Goal: Transaction & Acquisition: Book appointment/travel/reservation

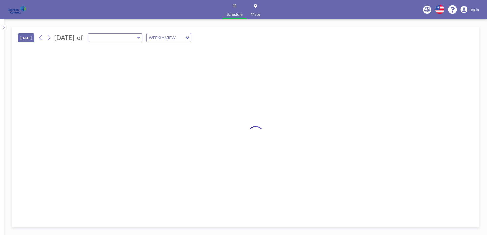
type input "4-216 Hayward"
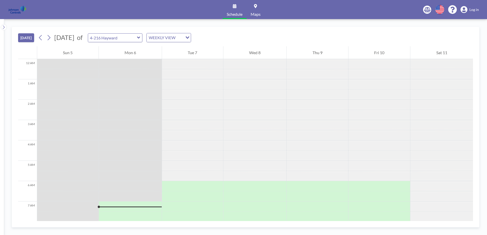
click at [140, 36] on icon at bounding box center [138, 37] width 3 height 5
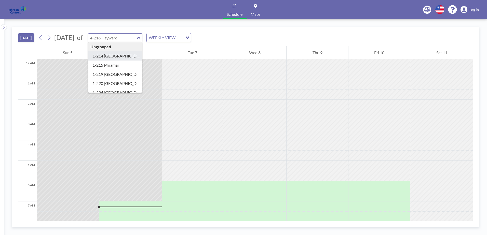
type input "1-214 Boca Raton"
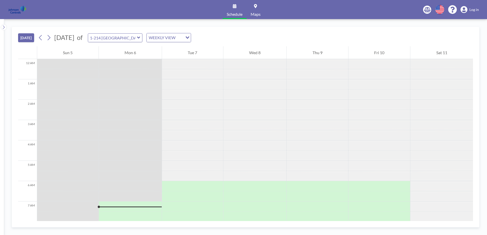
click at [29, 38] on button "[DATE]" at bounding box center [26, 37] width 16 height 9
click at [24, 38] on button "[DATE]" at bounding box center [26, 37] width 16 height 9
click at [3, 26] on icon at bounding box center [3, 27] width 3 height 5
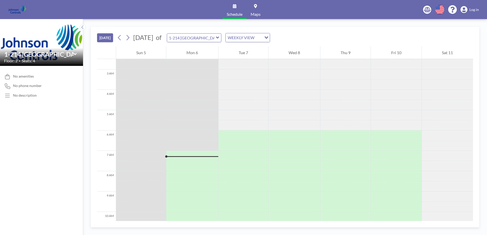
scroll to position [51, 0]
click at [127, 37] on icon at bounding box center [127, 38] width 5 height 8
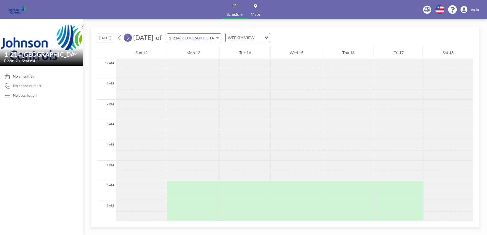
click at [130, 37] on icon at bounding box center [127, 38] width 5 height 8
click at [119, 36] on icon at bounding box center [119, 38] width 5 height 8
click at [147, 74] on span "6" at bounding box center [148, 73] width 7 height 7
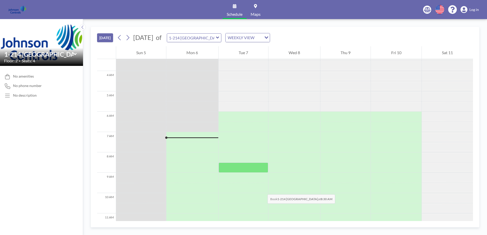
scroll to position [76, 0]
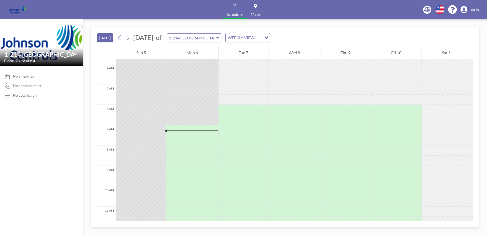
click at [175, 129] on div at bounding box center [192, 130] width 52 height 10
click at [106, 36] on button "[DATE]" at bounding box center [105, 37] width 16 height 9
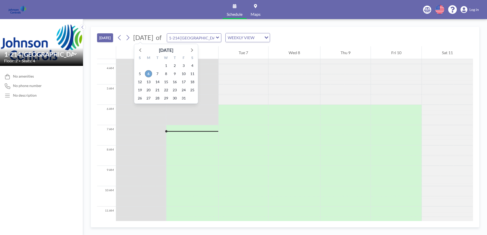
click at [146, 75] on span "6" at bounding box center [148, 73] width 7 height 7
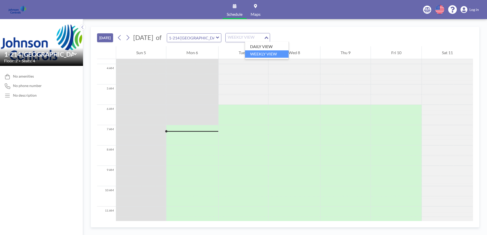
click at [268, 37] on icon "Search for option" at bounding box center [266, 37] width 4 height 3
click at [267, 47] on li "DAILY VIEW" at bounding box center [267, 46] width 44 height 7
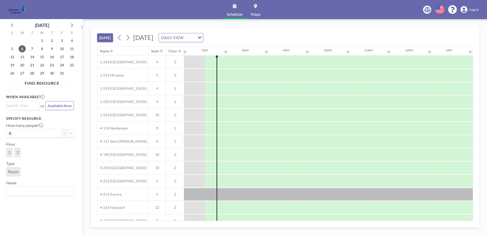
scroll to position [0, 265]
click at [220, 64] on div at bounding box center [220, 62] width 8 height 13
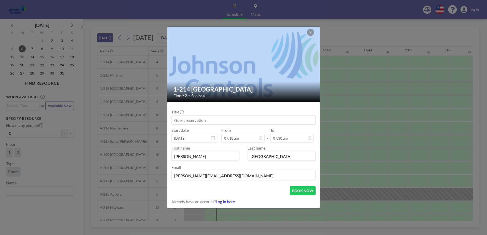
click at [220, 64] on div at bounding box center [243, 65] width 153 height 76
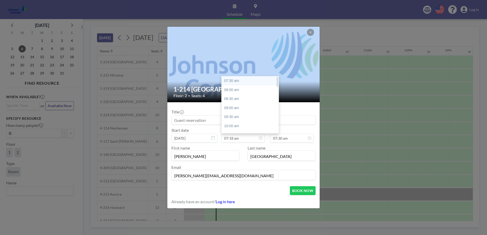
click at [231, 83] on div "07:30 am" at bounding box center [251, 80] width 60 height 9
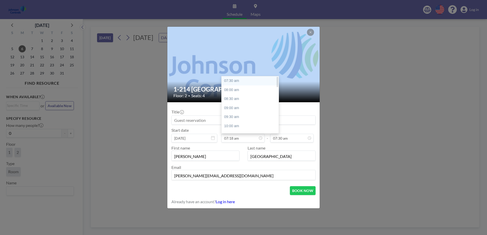
type input "07:30 am"
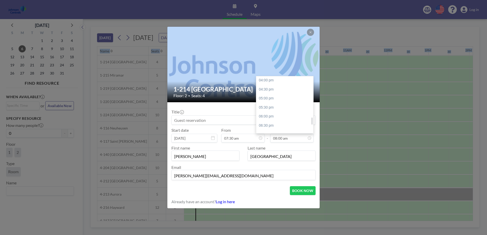
scroll to position [323, 0]
click at [271, 84] on div "06:00 pm" at bounding box center [286, 83] width 60 height 9
type input "06:00 pm"
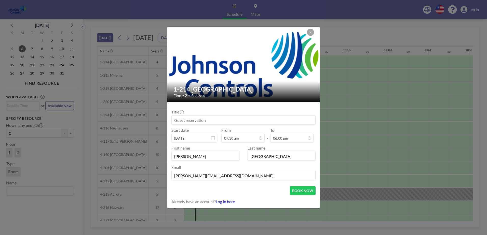
click at [173, 121] on input at bounding box center [244, 120] width 144 height 9
type input "Tony Donofrio"
click at [301, 191] on button "BOOK NOW" at bounding box center [303, 190] width 26 height 9
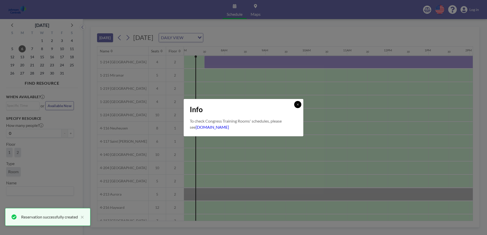
click at [298, 105] on icon at bounding box center [297, 105] width 2 height 2
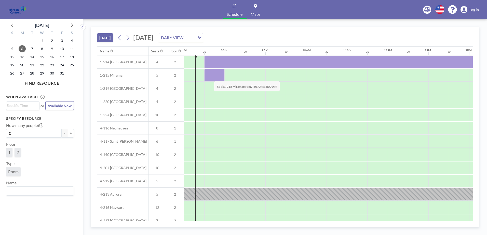
click at [210, 77] on div at bounding box center [214, 75] width 20 height 13
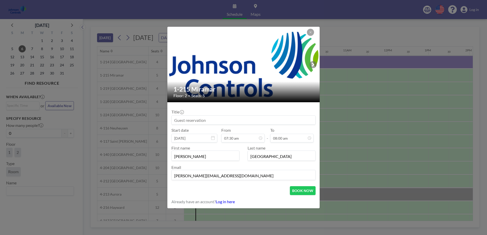
click at [175, 119] on input at bounding box center [244, 120] width 144 height 9
click at [174, 119] on input at bounding box center [244, 120] width 144 height 9
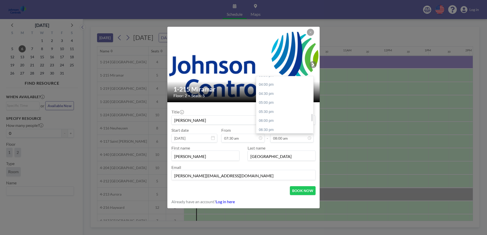
scroll to position [298, 0]
type input "Tony Donofrio"
click at [272, 108] on div "06:00 pm" at bounding box center [286, 109] width 60 height 9
type input "06:00 pm"
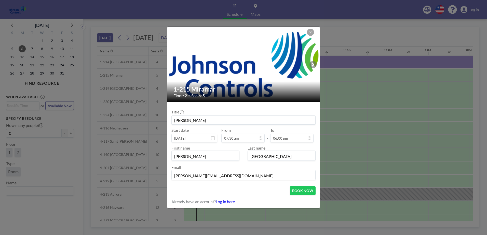
scroll to position [326, 0]
click at [300, 189] on button "BOOK NOW" at bounding box center [303, 190] width 26 height 9
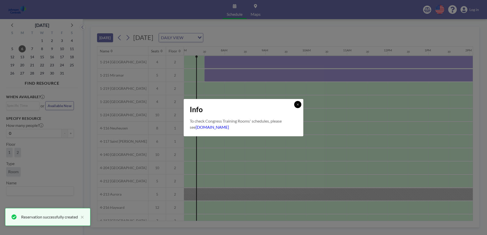
click at [296, 104] on icon at bounding box center [297, 104] width 3 height 3
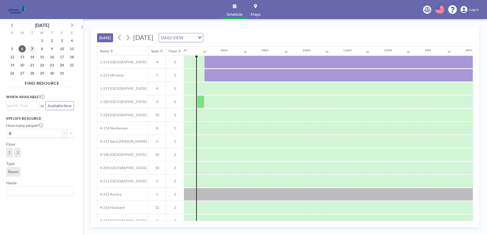
click at [32, 47] on span "7" at bounding box center [32, 48] width 7 height 7
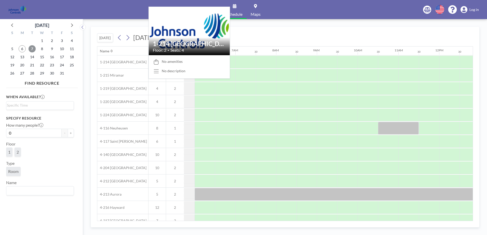
scroll to position [0, 305]
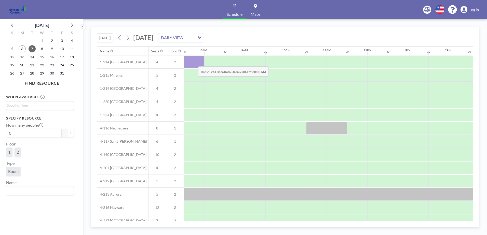
click at [194, 63] on div at bounding box center [194, 62] width 20 height 13
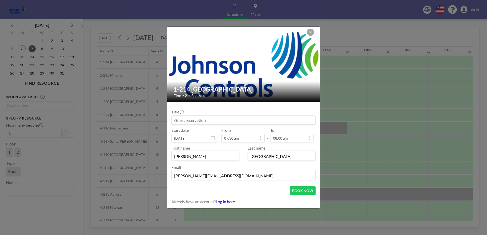
click at [175, 119] on input at bounding box center [244, 120] width 144 height 9
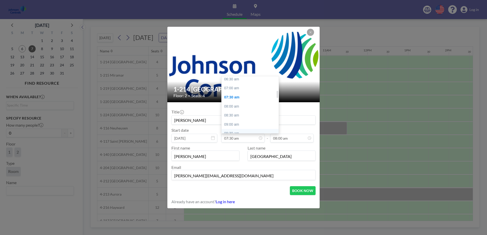
scroll to position [110, 0]
type input "Tony Donofrio"
click at [241, 98] on div "07:00 am" at bounding box center [251, 97] width 60 height 9
type input "07:00 am"
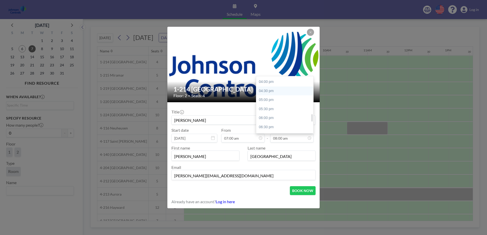
scroll to position [298, 0]
click at [271, 109] on div "06:00 pm" at bounding box center [286, 109] width 60 height 9
type input "06:00 pm"
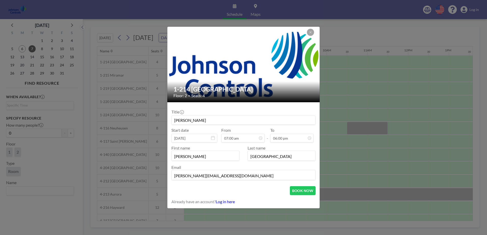
scroll to position [326, 0]
click at [297, 190] on button "BOOK NOW" at bounding box center [303, 190] width 26 height 9
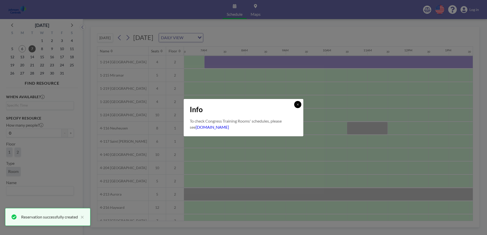
click at [296, 106] on icon at bounding box center [297, 104] width 3 height 3
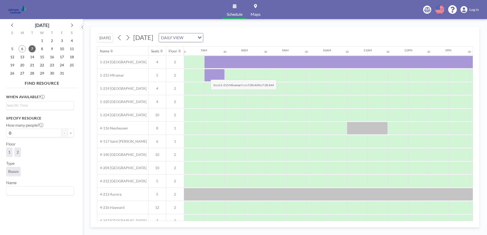
click at [206, 76] on div at bounding box center [214, 75] width 20 height 13
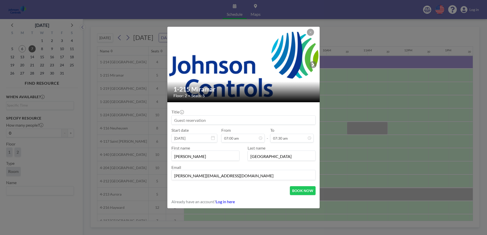
click at [181, 121] on input at bounding box center [244, 120] width 144 height 9
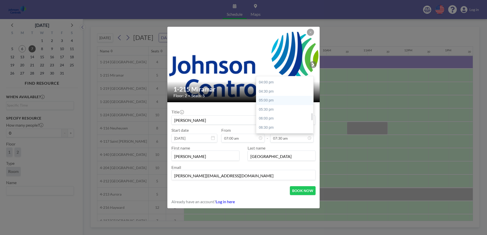
scroll to position [289, 0]
type input "Tony Donofrio"
click at [270, 117] on div "06:00 pm" at bounding box center [286, 118] width 60 height 9
type input "06:00 pm"
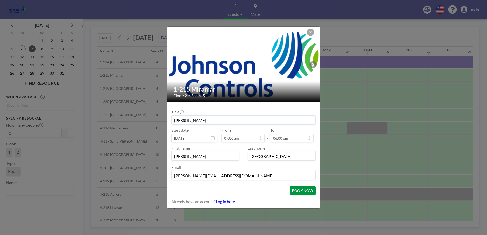
click at [302, 190] on button "BOOK NOW" at bounding box center [303, 190] width 26 height 9
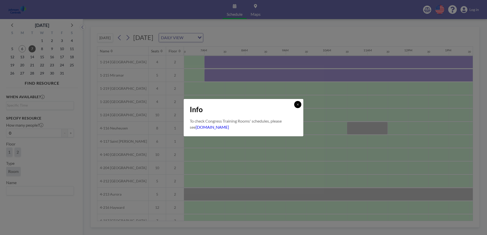
click at [298, 105] on icon at bounding box center [297, 104] width 3 height 3
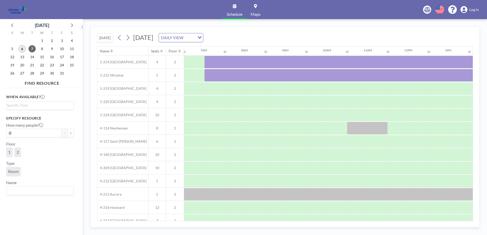
click at [23, 48] on span "6" at bounding box center [22, 48] width 7 height 7
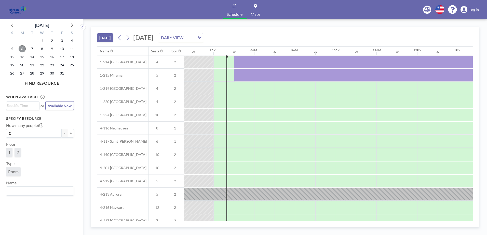
scroll to position [0, 265]
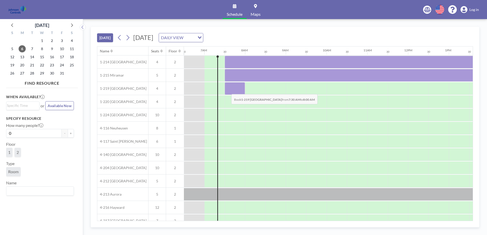
click at [227, 90] on div at bounding box center [234, 88] width 20 height 13
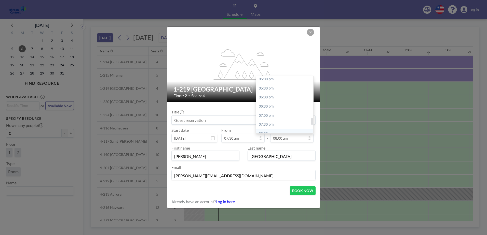
scroll to position [298, 0]
click at [268, 109] on div "06:00 pm" at bounding box center [286, 109] width 60 height 9
type input "06:00 pm"
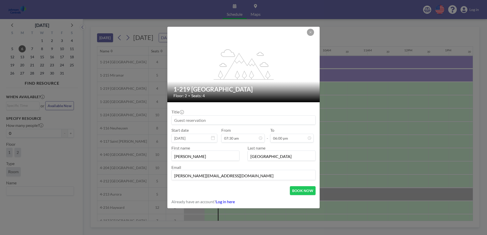
click at [194, 118] on input at bounding box center [244, 120] width 144 height 9
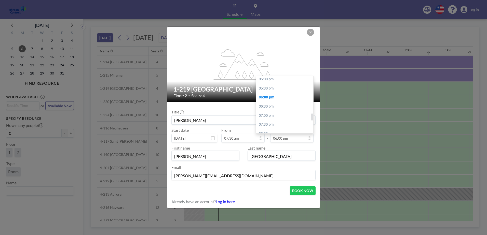
scroll to position [285, 0]
type input "Tony Donofrio"
click at [268, 120] on div "06:00 pm" at bounding box center [286, 121] width 60 height 9
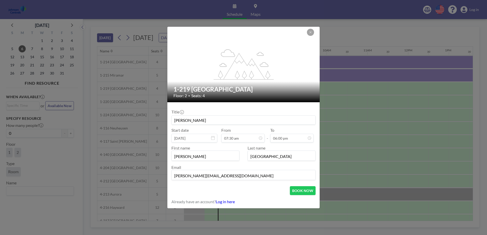
scroll to position [326, 0]
click at [301, 190] on button "BOOK NOW" at bounding box center [303, 190] width 26 height 9
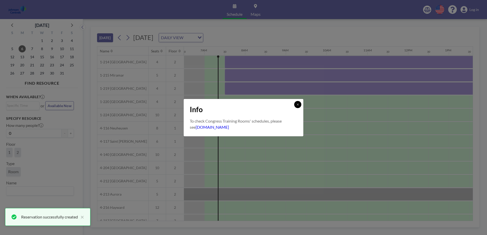
click at [298, 104] on icon at bounding box center [297, 105] width 2 height 2
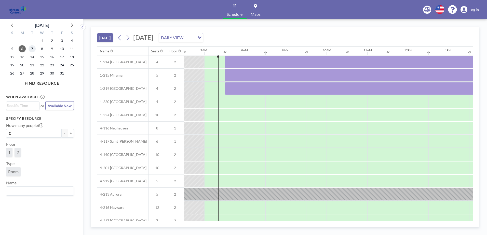
click at [33, 48] on span "7" at bounding box center [32, 48] width 7 height 7
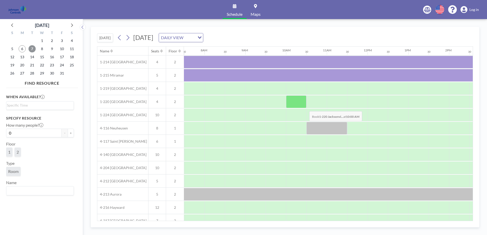
scroll to position [0, 305]
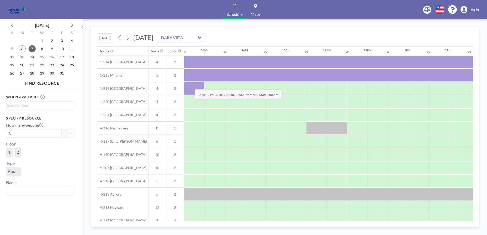
click at [191, 86] on div at bounding box center [194, 88] width 20 height 13
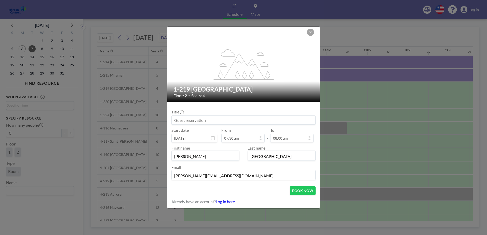
click at [174, 120] on input at bounding box center [244, 120] width 144 height 9
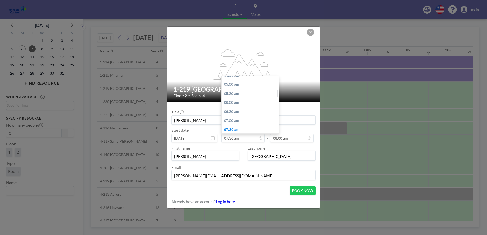
scroll to position [85, 0]
type input "Tony Donofrio"
click at [235, 120] on div "07:00 am" at bounding box center [251, 122] width 60 height 9
type input "07:00 am"
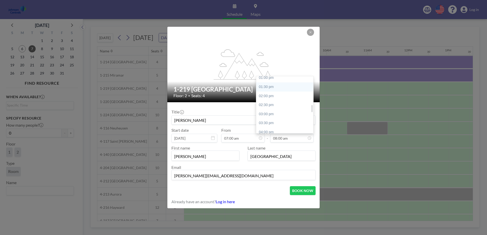
scroll to position [298, 0]
click at [274, 107] on div "06:00 pm" at bounding box center [286, 109] width 60 height 9
type input "06:00 pm"
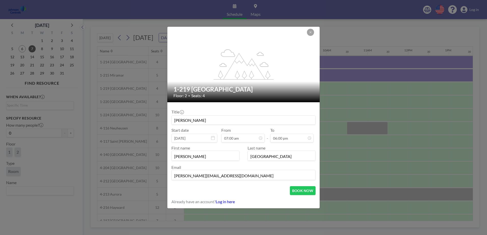
scroll to position [326, 0]
click at [304, 190] on button "BOOK NOW" at bounding box center [303, 190] width 26 height 9
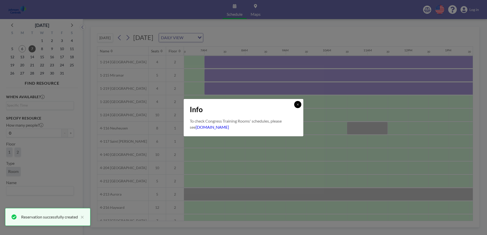
click at [300, 104] on button at bounding box center [297, 104] width 7 height 7
